Goal: Go to known website: Go to known website

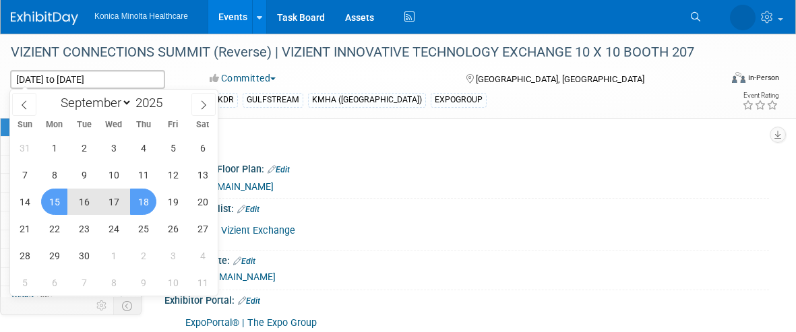
select select "8"
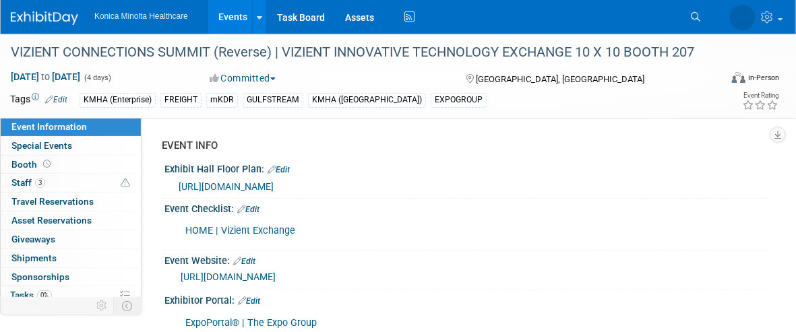
click at [227, 17] on link "Events" at bounding box center [232, 17] width 49 height 34
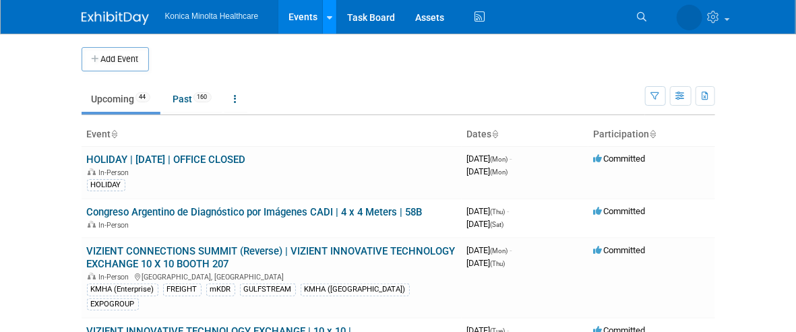
click at [327, 15] on icon at bounding box center [329, 17] width 5 height 9
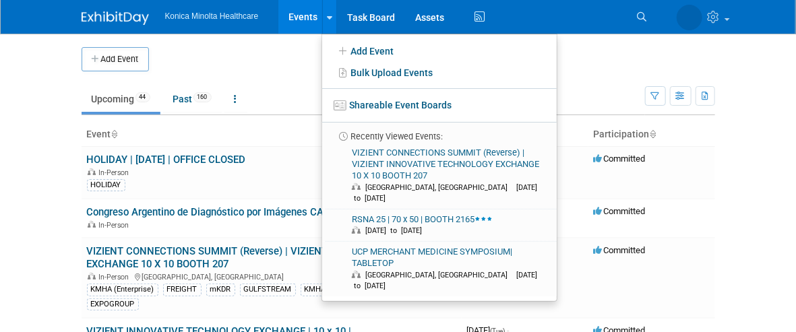
click at [326, 162] on link "VIZIENT CONNECTIONS SUMMIT (Reverse) | VIZIENT INNOVATIVE TECHNOLOGY EXCHANGE 1…" at bounding box center [438, 176] width 225 height 66
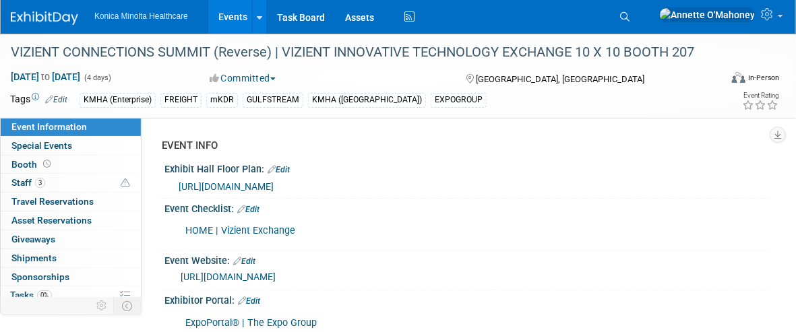
click at [276, 277] on link "[URL][DOMAIN_NAME]" at bounding box center [228, 277] width 95 height 11
